Goal: Task Accomplishment & Management: Manage account settings

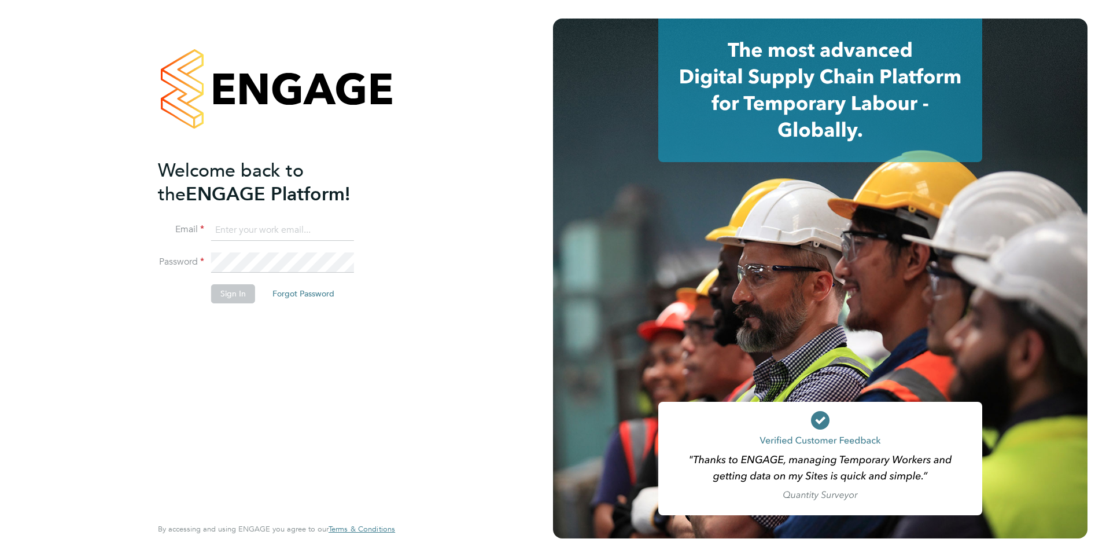
click at [257, 237] on input at bounding box center [282, 230] width 143 height 21
type input "[EMAIL_ADDRESS][DOMAIN_NAME]"
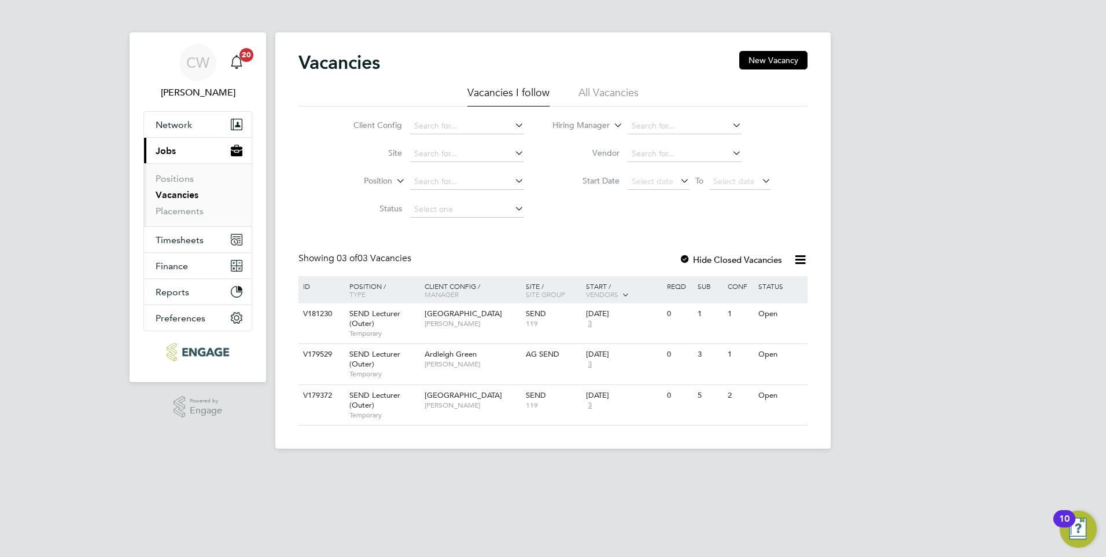
click at [739, 255] on label "Hide Closed Vacancies" at bounding box center [730, 259] width 103 height 11
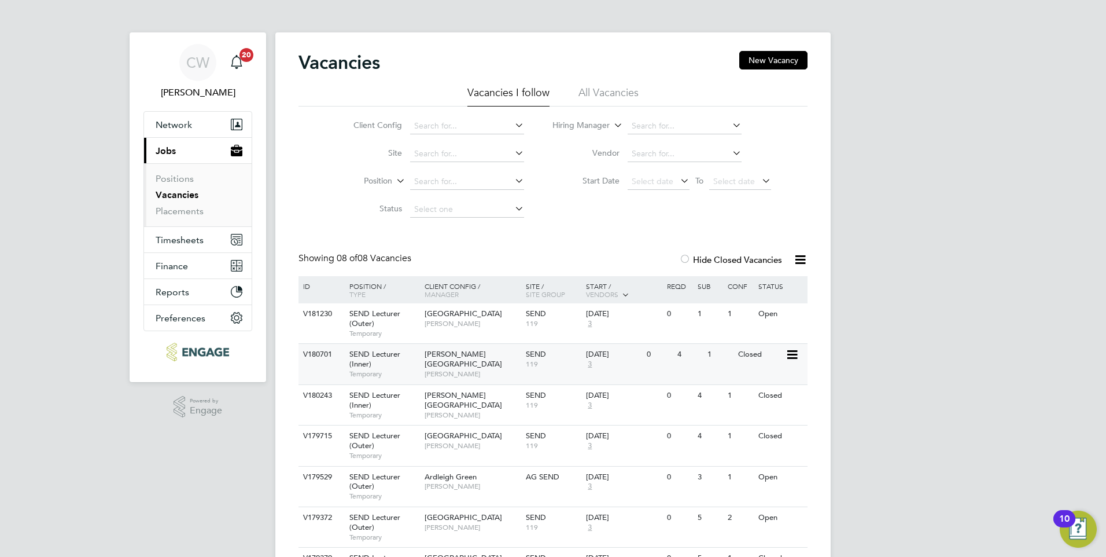
click at [490, 370] on div "Hackney Campus Clair Windsor" at bounding box center [472, 364] width 101 height 40
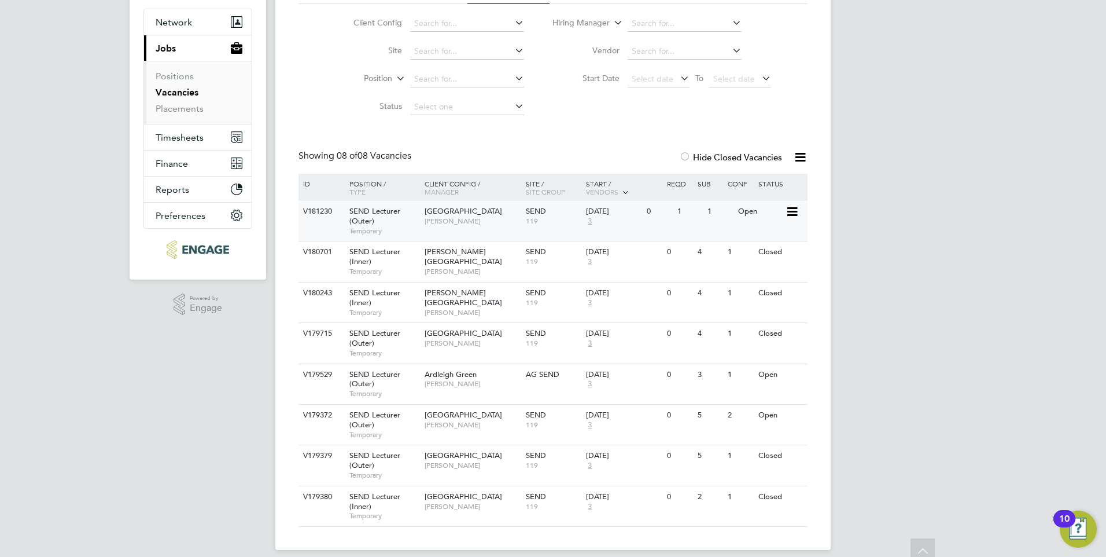
scroll to position [114, 0]
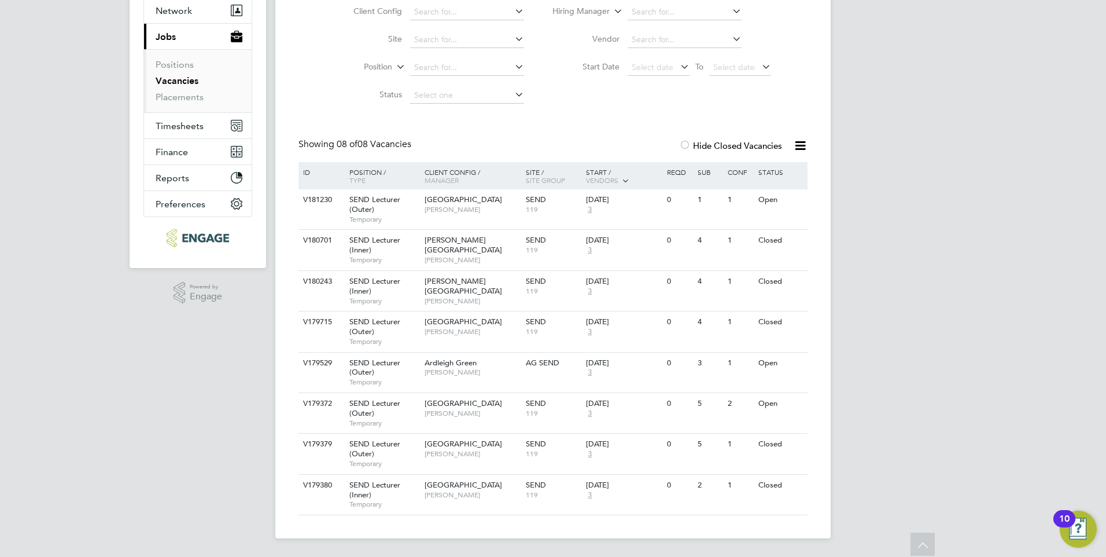
click at [712, 143] on label "Hide Closed Vacancies" at bounding box center [730, 145] width 103 height 11
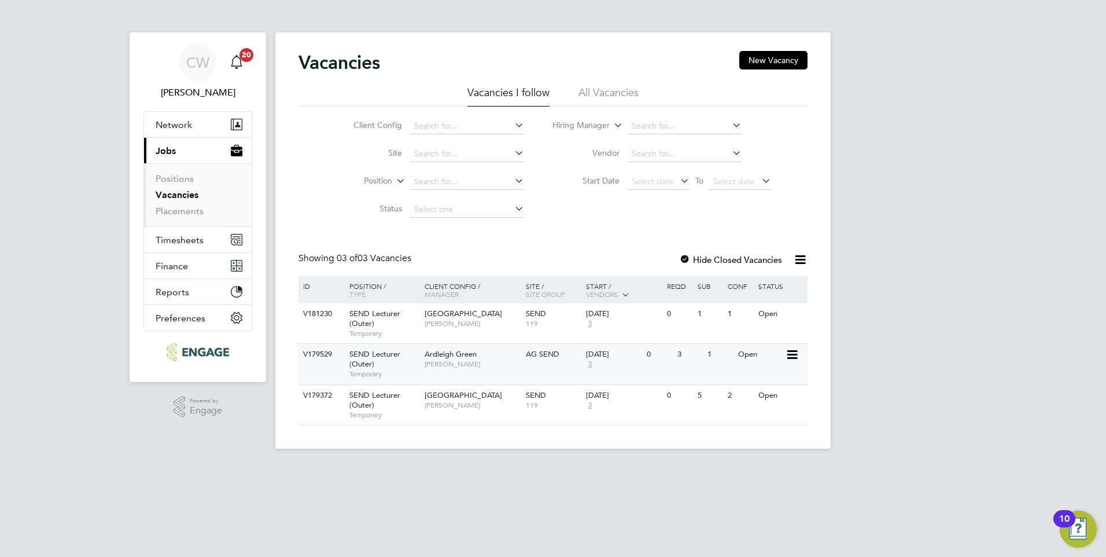
click at [496, 362] on span "Clair Windsor" at bounding box center [472, 363] width 95 height 9
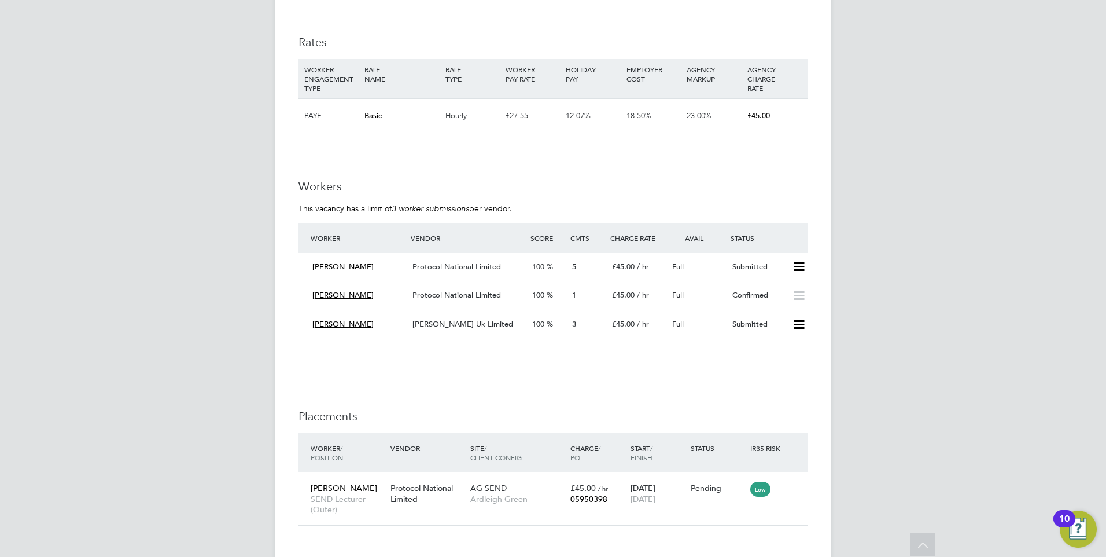
scroll to position [1967, 0]
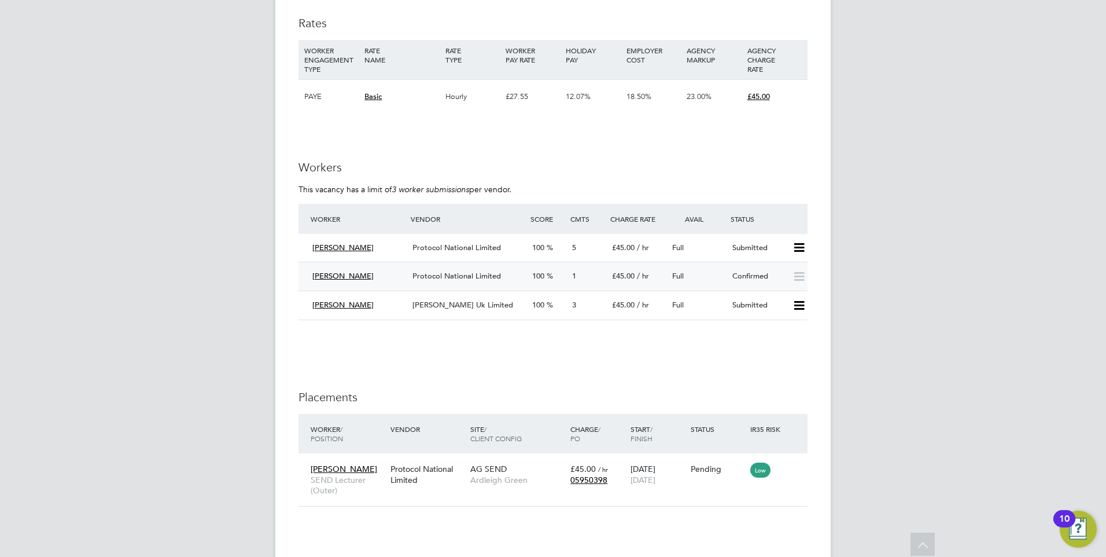
click at [484, 272] on span "Protocol National Limited" at bounding box center [457, 276] width 89 height 10
